Goal: Information Seeking & Learning: Learn about a topic

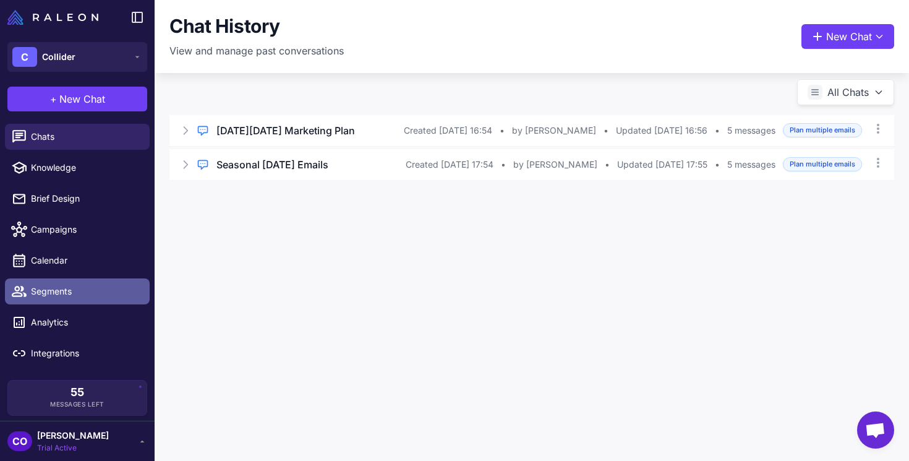
click at [51, 301] on link "Segments" at bounding box center [77, 291] width 145 height 26
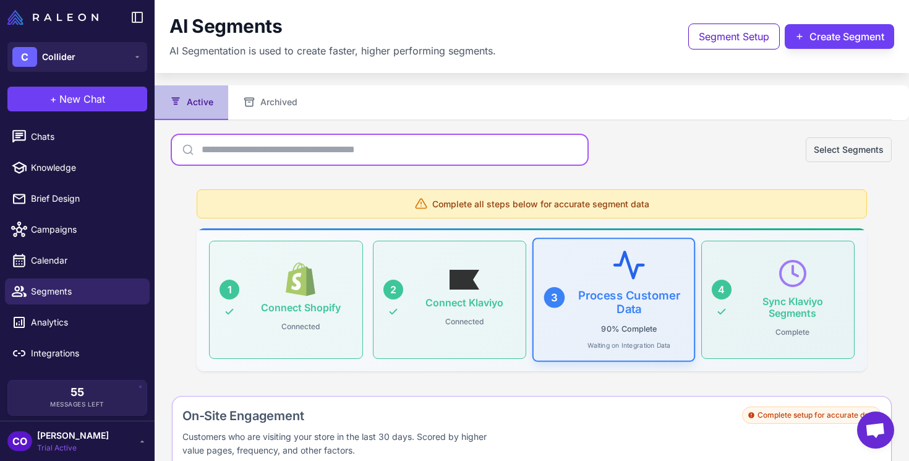
click at [257, 150] on input "text" at bounding box center [380, 150] width 416 height 30
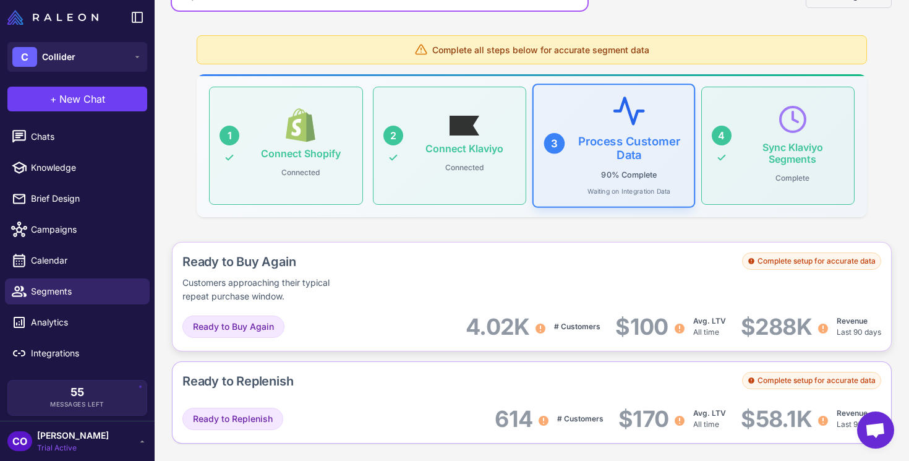
scroll to position [153, 0]
type input "*****"
click at [354, 297] on div "Ready to Buy Again Customers approaching their typical repeat purchase window." at bounding box center [308, 278] width 252 height 51
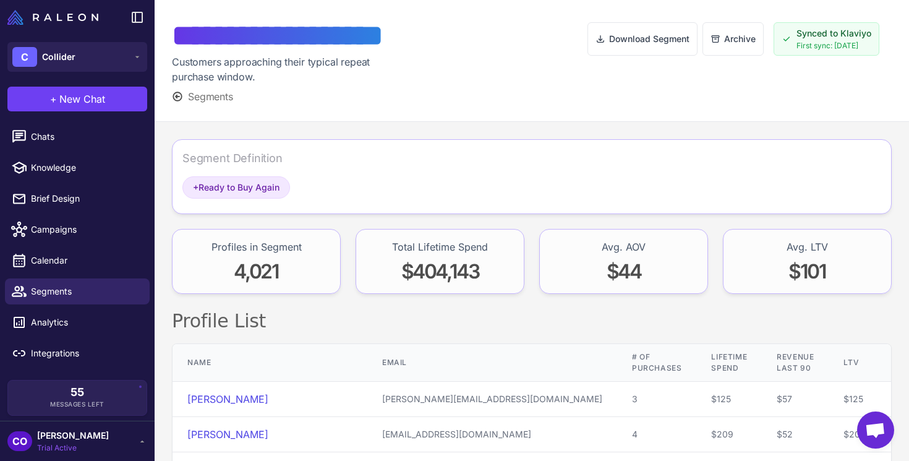
click at [179, 95] on icon at bounding box center [177, 96] width 11 height 11
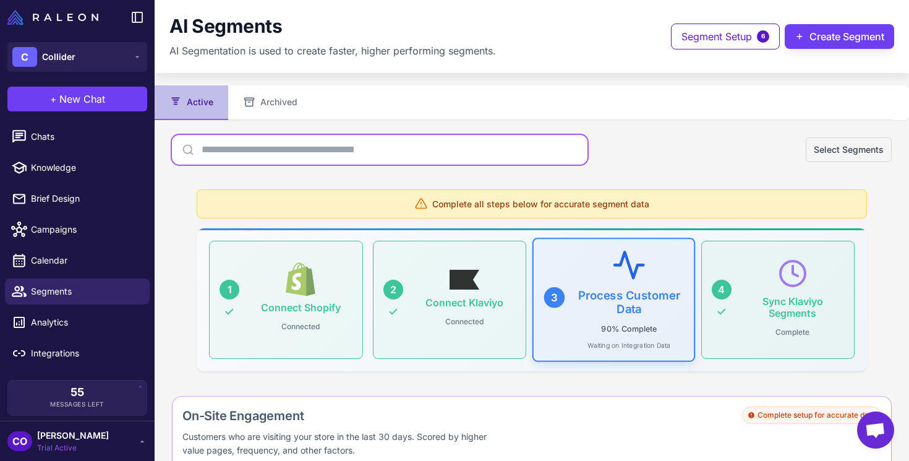
click at [233, 152] on input "text" at bounding box center [380, 150] width 416 height 30
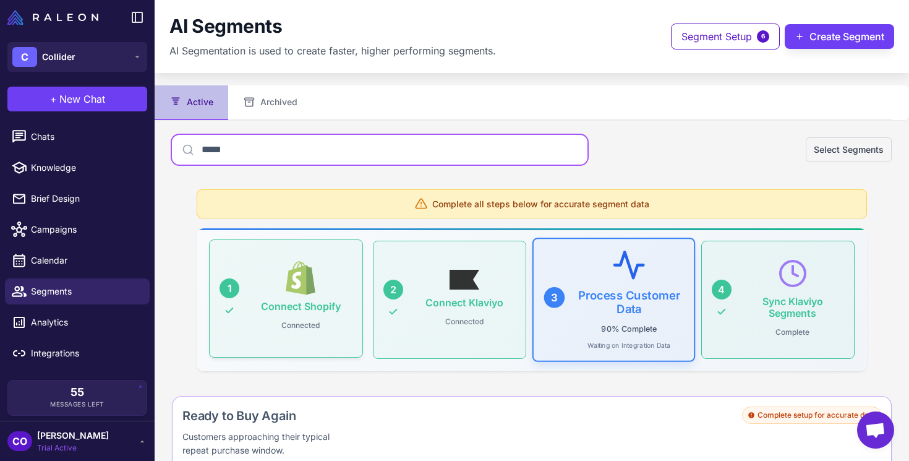
scroll to position [154, 0]
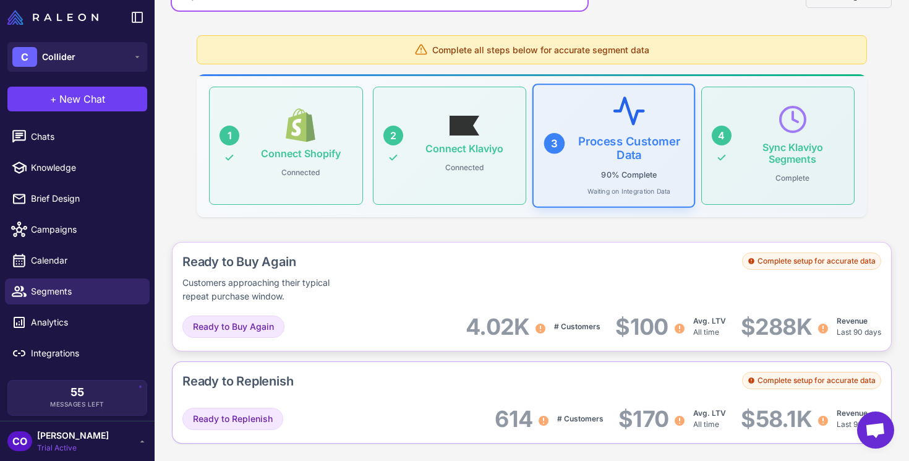
type input "*****"
click at [791, 262] on div "Complete setup for accurate data" at bounding box center [811, 260] width 139 height 17
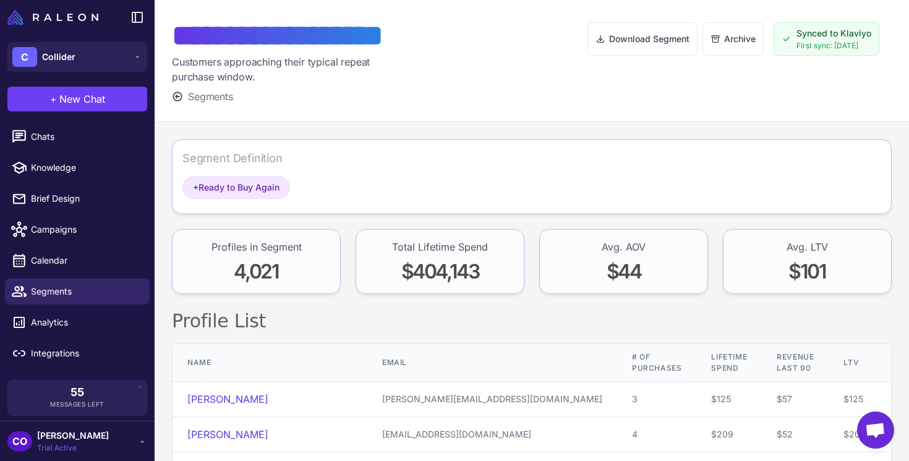
click at [807, 44] on span "First sync: [DATE]" at bounding box center [834, 45] width 75 height 11
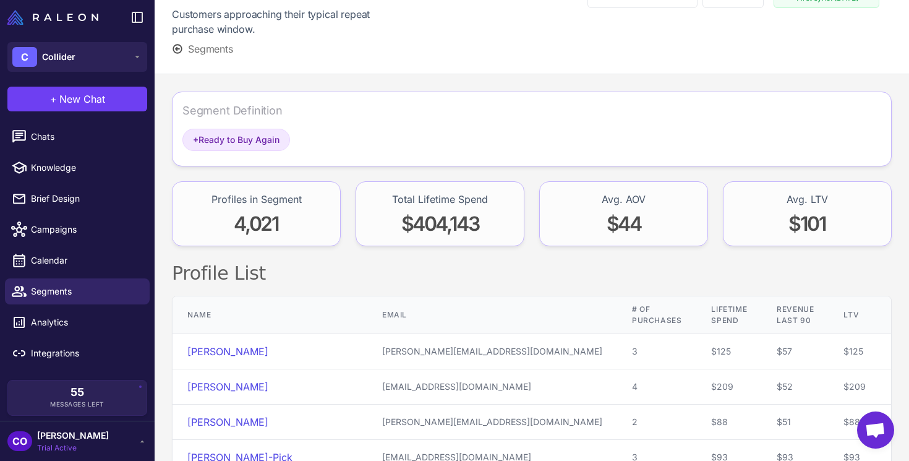
scroll to position [48, 0]
click at [228, 141] on span "+ Ready to Buy Again" at bounding box center [236, 140] width 87 height 14
click at [197, 138] on span "+" at bounding box center [196, 139] width 6 height 11
click at [233, 144] on span "+ Ready to Buy Again" at bounding box center [236, 140] width 87 height 14
click at [233, 121] on div "Segment Definition" at bounding box center [531, 115] width 699 height 27
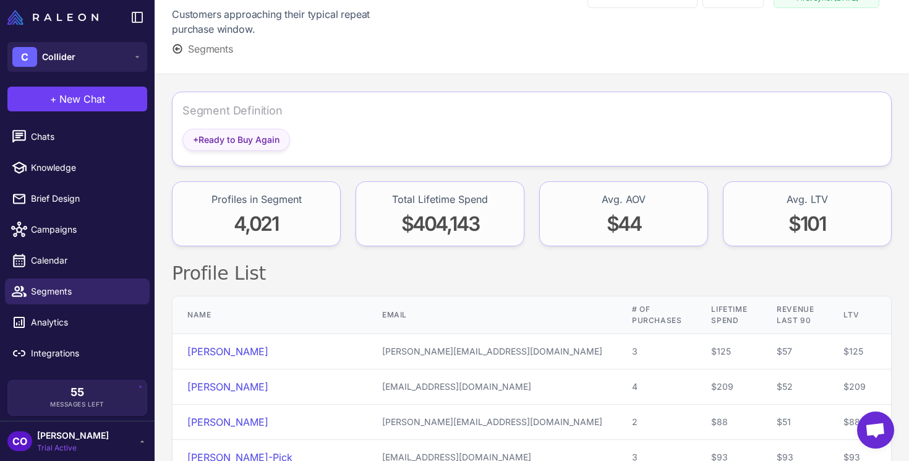
click at [245, 149] on div "+ Ready to Buy Again" at bounding box center [236, 140] width 108 height 22
click at [245, 130] on div "+ Ready to Buy Again" at bounding box center [236, 140] width 108 height 22
click at [247, 140] on span "+ Ready to Buy Again" at bounding box center [236, 140] width 87 height 14
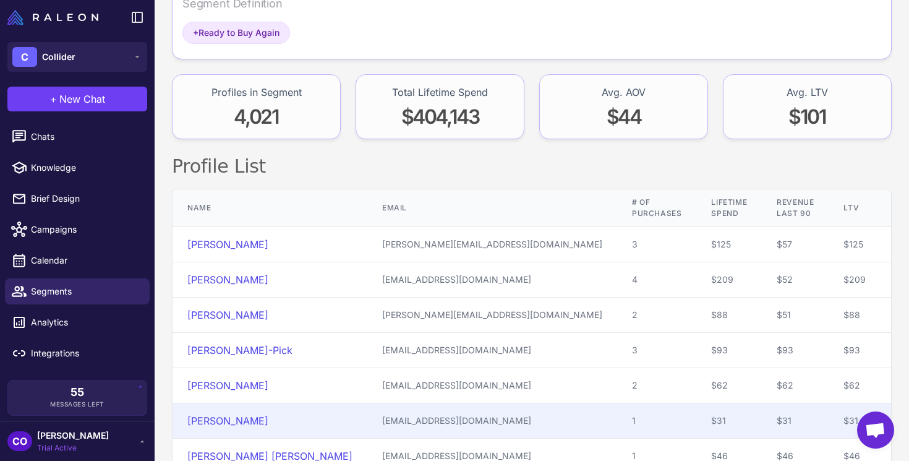
scroll to position [0, 0]
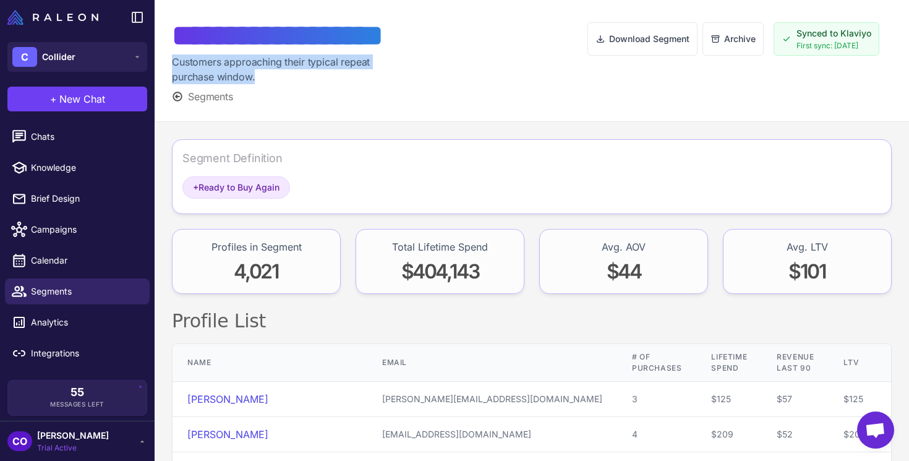
drag, startPoint x: 256, startPoint y: 76, endPoint x: 171, endPoint y: 68, distance: 85.7
click at [171, 68] on div "**********" at bounding box center [532, 61] width 755 height 122
copy div "Customers approaching their typical repeat purchase window."
